Goal: Information Seeking & Learning: Learn about a topic

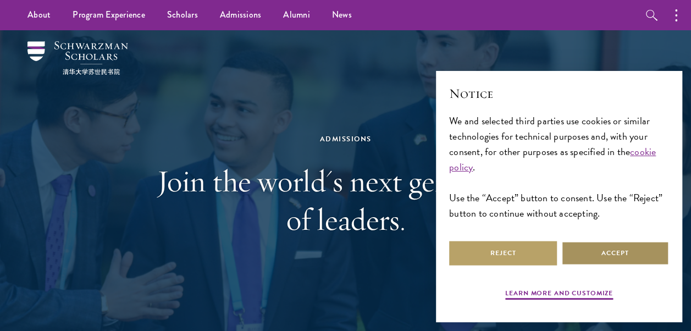
click at [620, 263] on button "Accept" at bounding box center [615, 253] width 108 height 25
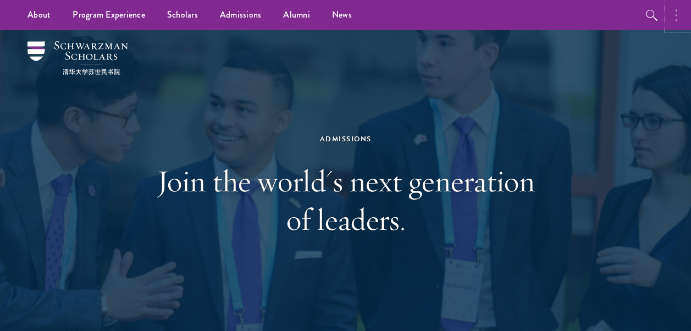
click at [679, 12] on button "button" at bounding box center [679, 15] width 24 height 30
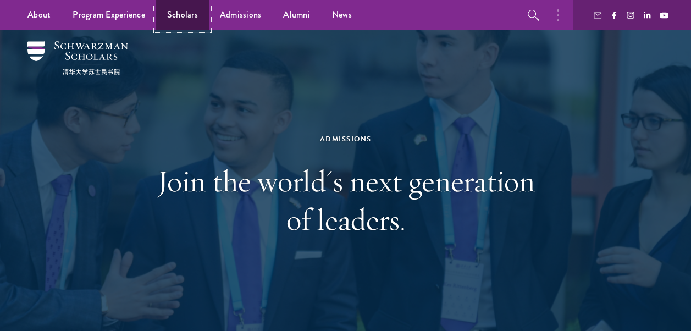
click at [181, 18] on link "Scholars" at bounding box center [182, 15] width 53 height 30
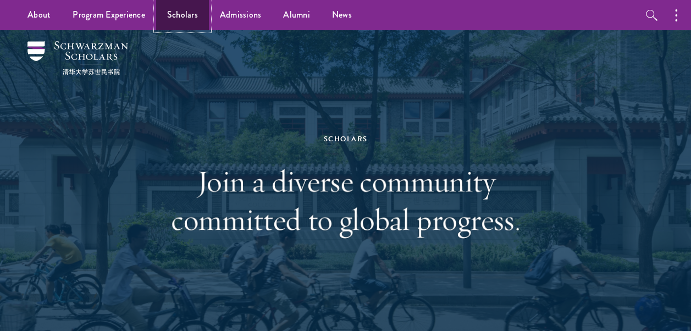
click at [187, 20] on link "Scholars" at bounding box center [182, 15] width 53 height 30
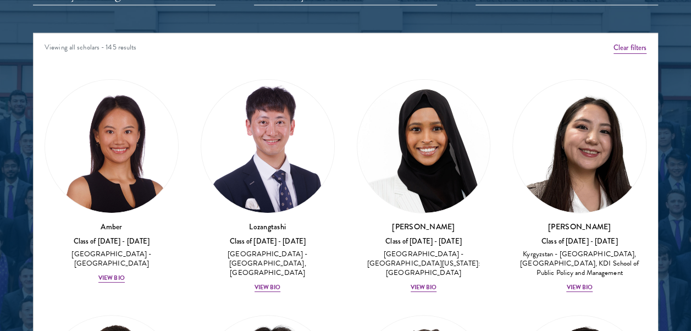
scroll to position [1410, 0]
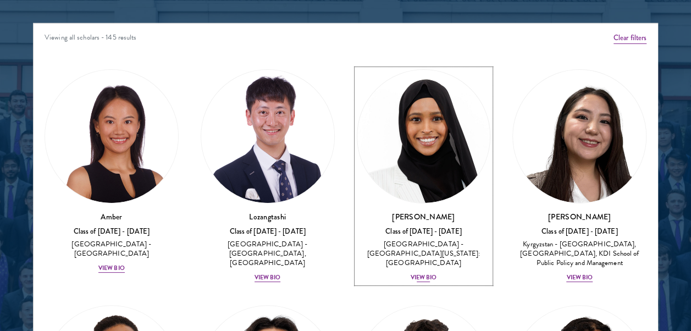
click at [423, 270] on div "[PERSON_NAME] Class of [DATE] - [DATE] [GEOGRAPHIC_DATA] - [GEOGRAPHIC_DATA][US…" at bounding box center [424, 247] width 134 height 72
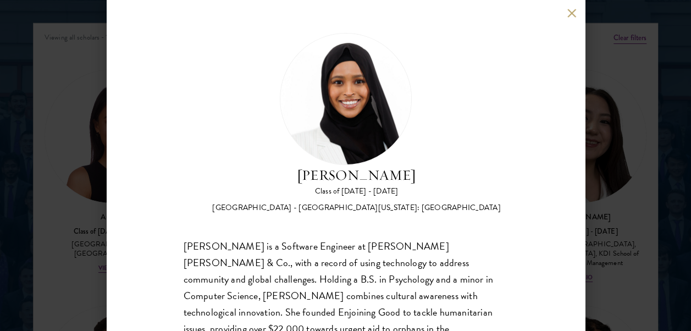
click at [569, 16] on button at bounding box center [571, 12] width 9 height 9
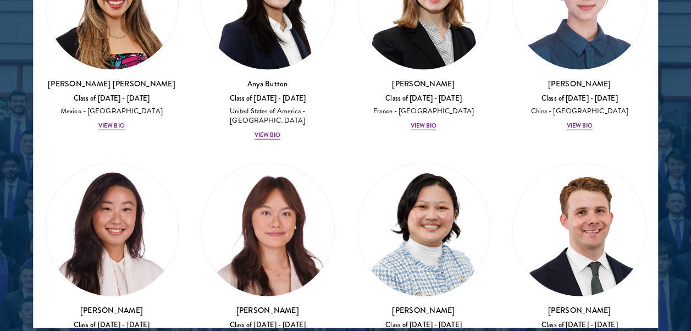
scroll to position [1306, 0]
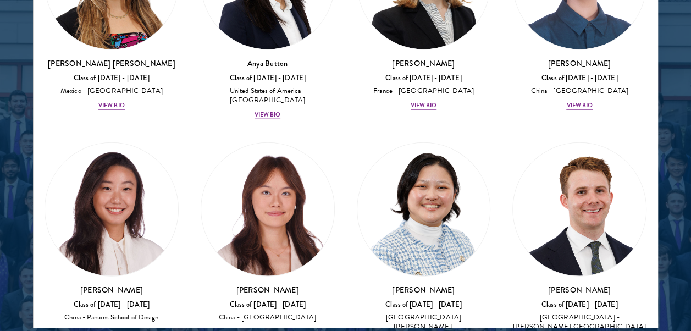
click at [657, 66] on div "Viewing all scholars - 145 results Clear filters Amber Class of [DATE] - [DATE]…" at bounding box center [345, 163] width 625 height 330
click at [648, 64] on div "[PERSON_NAME] Class of [DATE] - [DATE] [GEOGRAPHIC_DATA] - [GEOGRAPHIC_DATA] Vi…" at bounding box center [579, 13] width 156 height 217
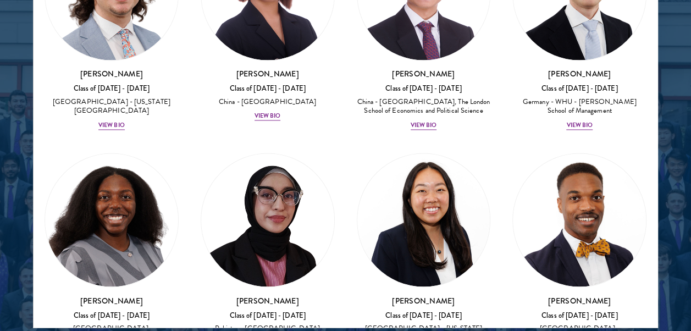
scroll to position [2976, 0]
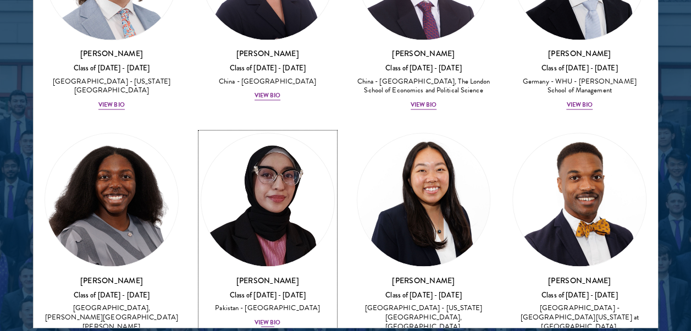
click at [264, 318] on div "View Bio" at bounding box center [267, 322] width 26 height 9
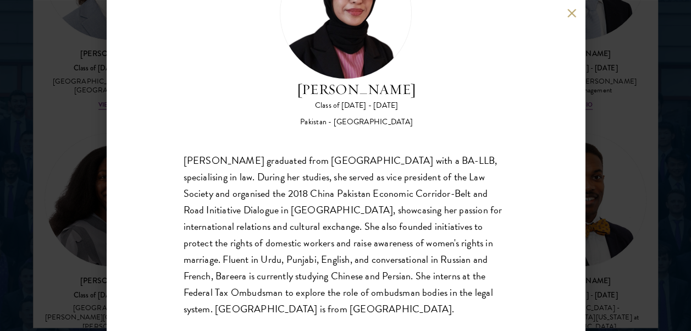
scroll to position [88, 0]
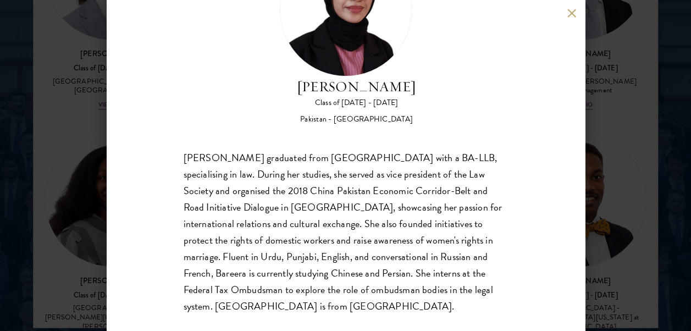
click at [571, 9] on button at bounding box center [571, 12] width 9 height 9
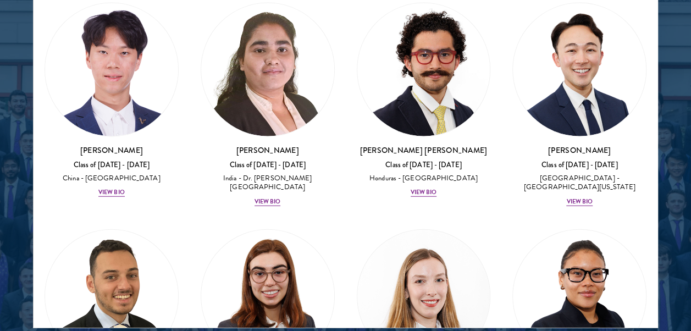
scroll to position [3402, 0]
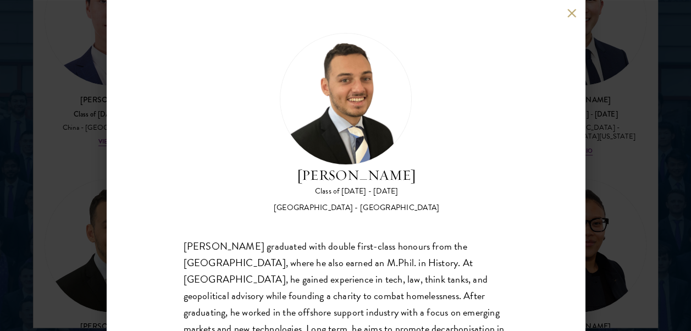
click at [568, 10] on button at bounding box center [571, 12] width 9 height 9
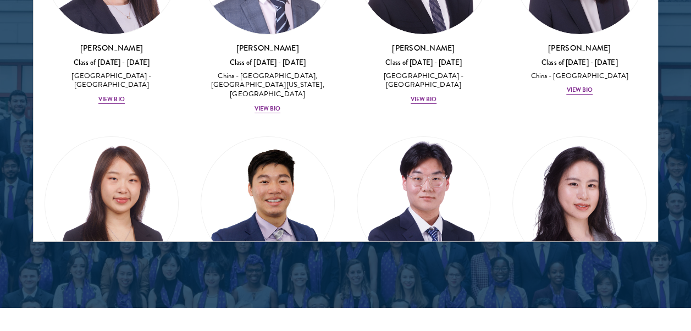
scroll to position [1523, 0]
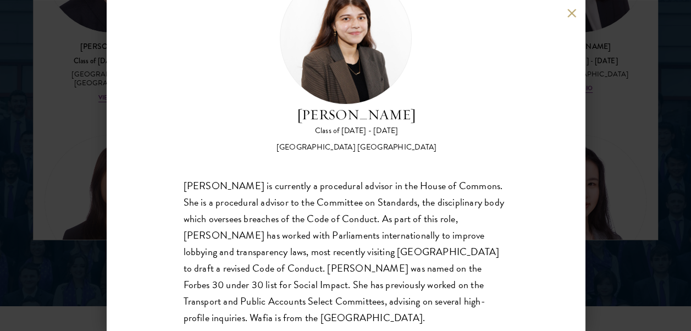
scroll to position [72, 0]
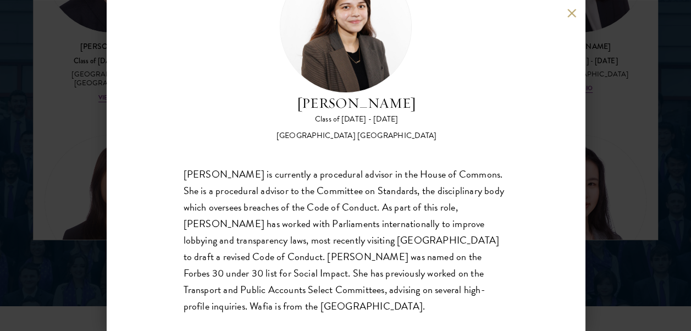
click at [571, 18] on div "[PERSON_NAME] Class of [DATE] - [DATE] [GEOGRAPHIC_DATA] - [GEOGRAPHIC_DATA] [G…" at bounding box center [346, 165] width 478 height 331
click at [572, 11] on button at bounding box center [571, 12] width 9 height 9
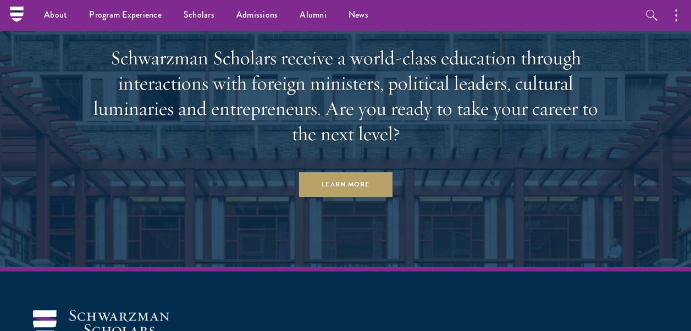
scroll to position [3152, 0]
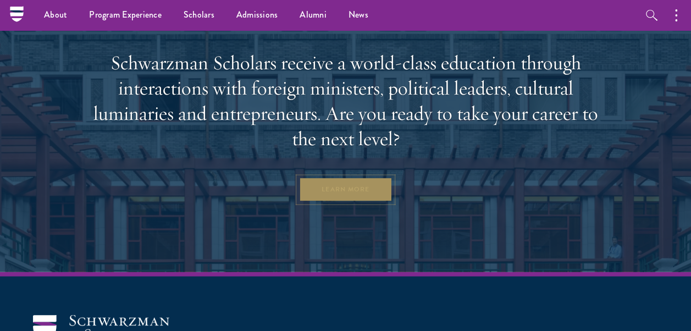
click at [358, 190] on link "Learn More" at bounding box center [345, 190] width 94 height 25
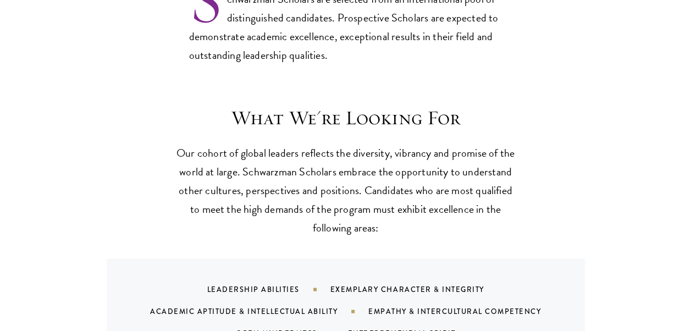
scroll to position [964, 0]
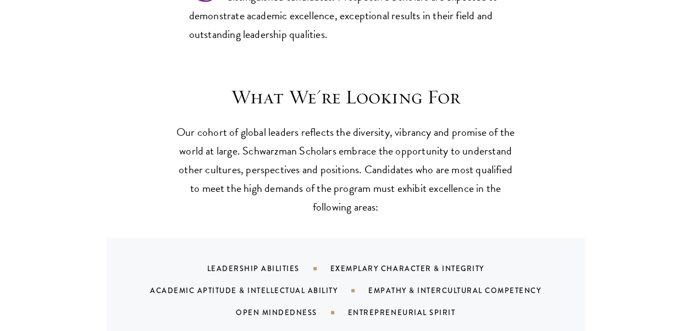
click at [453, 126] on p "Our cohort of global leaders reflects the diversity, vibrancy and promise of th…" at bounding box center [345, 168] width 341 height 93
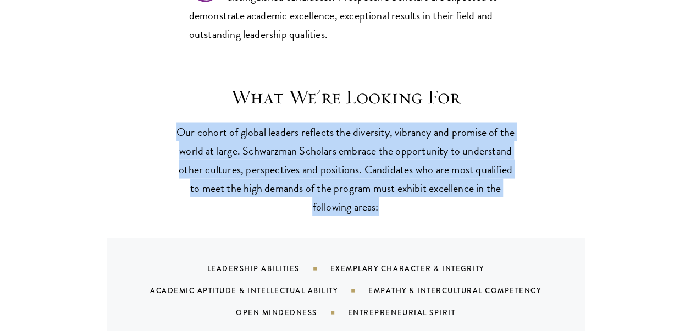
copy div "Our cohort of global leaders reflects the diversity, vibrancy and promise of th…"
click at [572, 121] on div "What We're Looking For Our cohort of global leaders reflects the diversity, vib…" at bounding box center [346, 214] width 594 height 258
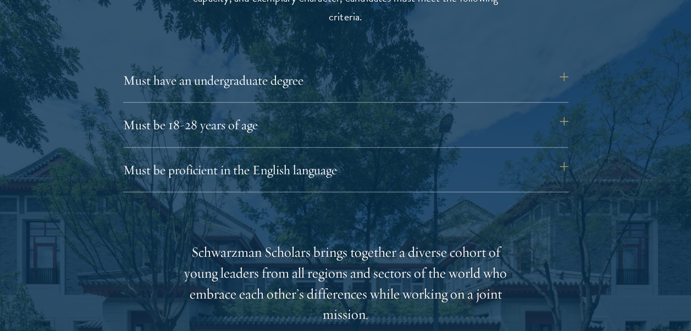
scroll to position [1517, 0]
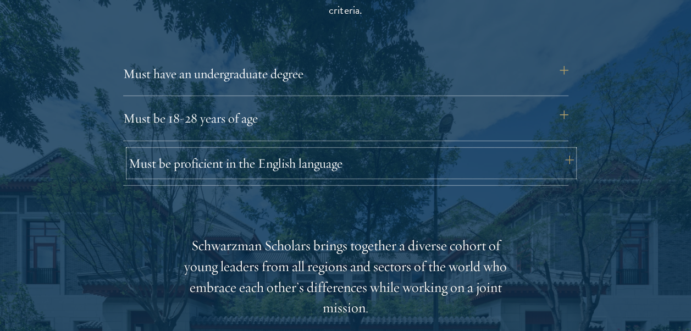
click at [562, 155] on button "Must be proficient in the English language" at bounding box center [351, 163] width 445 height 26
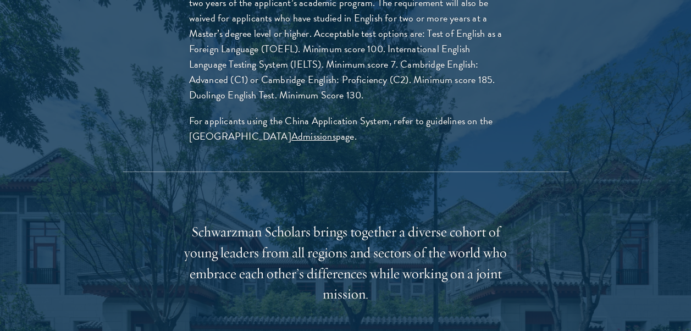
scroll to position [1866, 0]
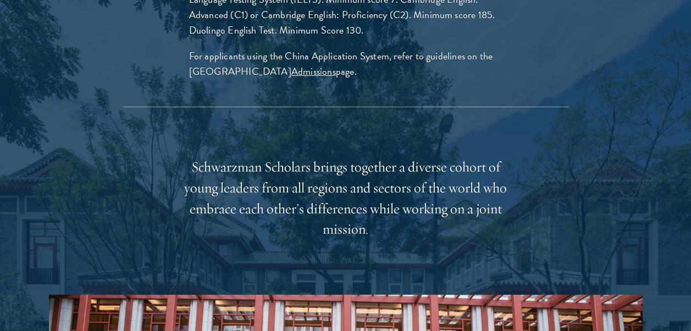
click at [376, 177] on div "Schwarzman Scholars brings together a diverse cohort of young leaders from all …" at bounding box center [345, 199] width 341 height 84
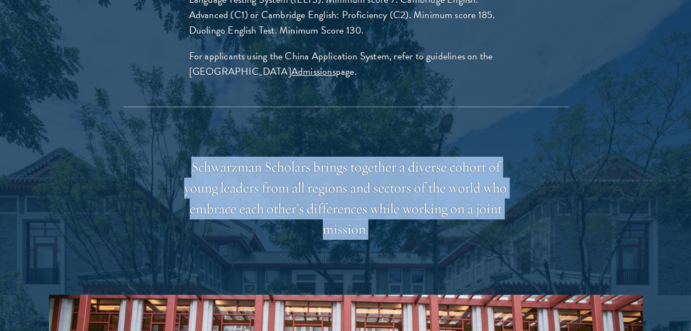
copy div "Schwarzman Scholars brings together a diverse cohort of young leaders from all …"
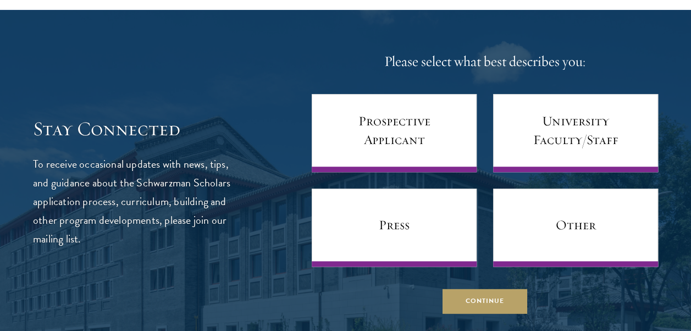
scroll to position [4468, 0]
